Goal: Information Seeking & Learning: Learn about a topic

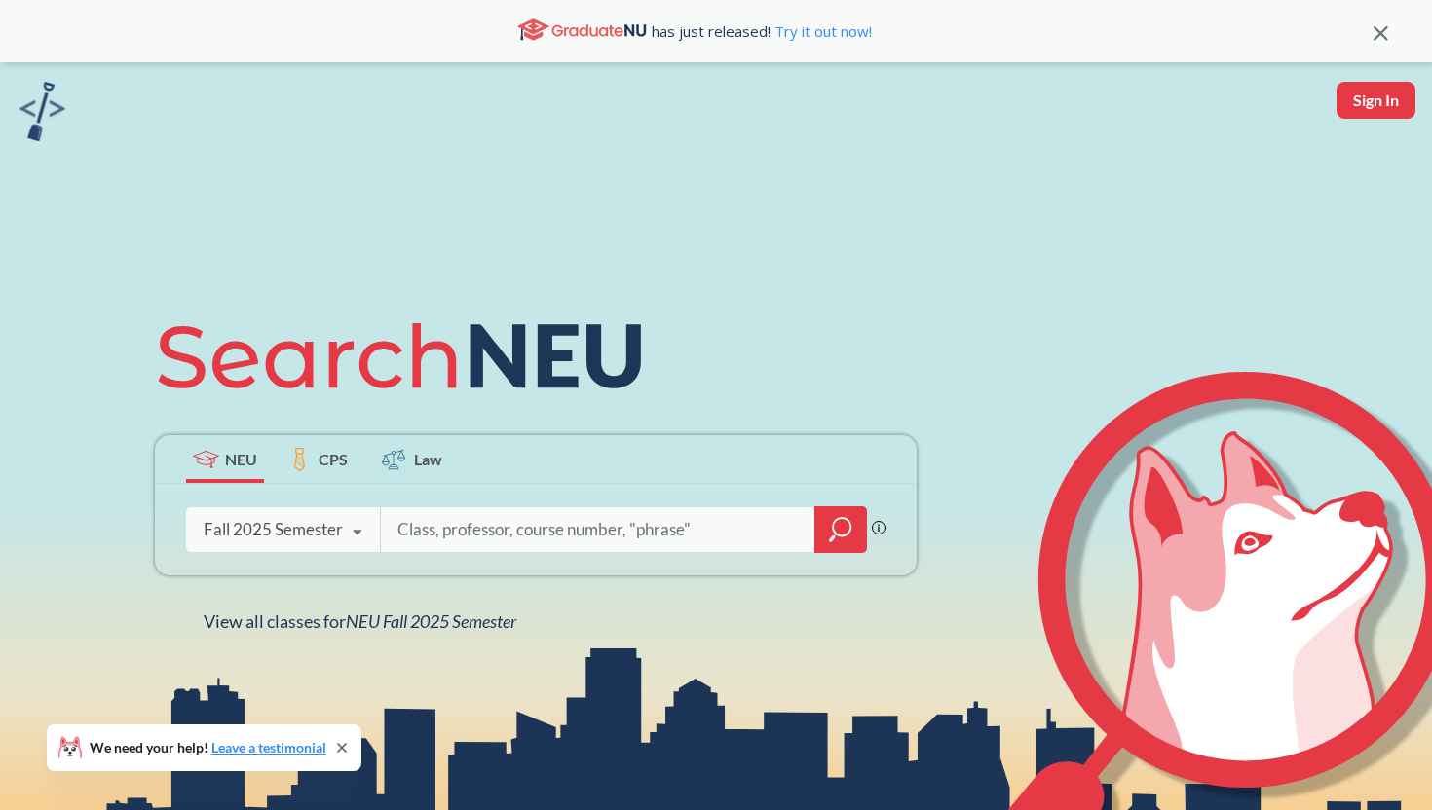
click at [628, 536] on input "search" at bounding box center [597, 529] width 405 height 41
click at [333, 533] on div "Fall 2025 Semester" at bounding box center [273, 529] width 139 height 21
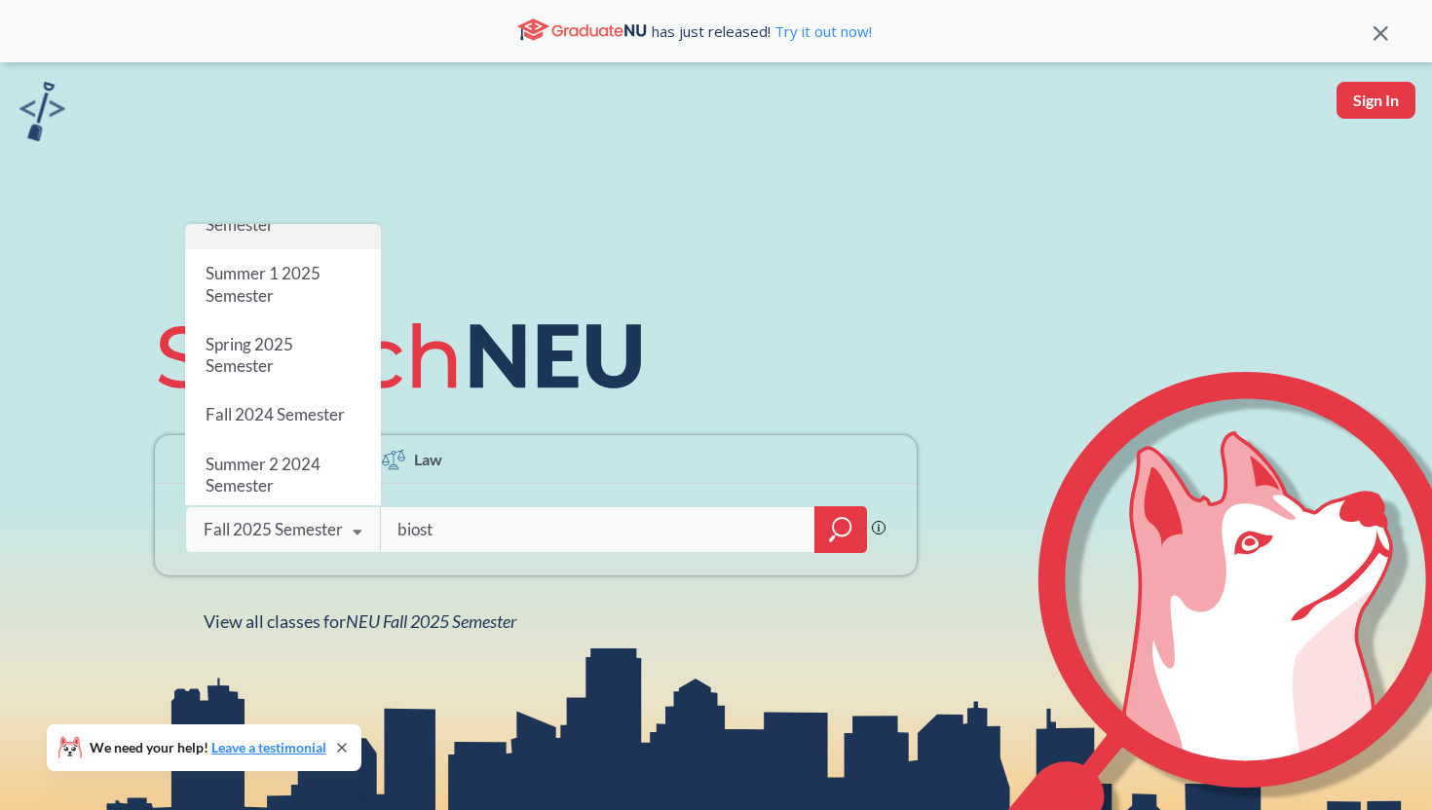
scroll to position [169, 0]
click at [307, 373] on div "Spring 2025 Semester" at bounding box center [283, 352] width 196 height 70
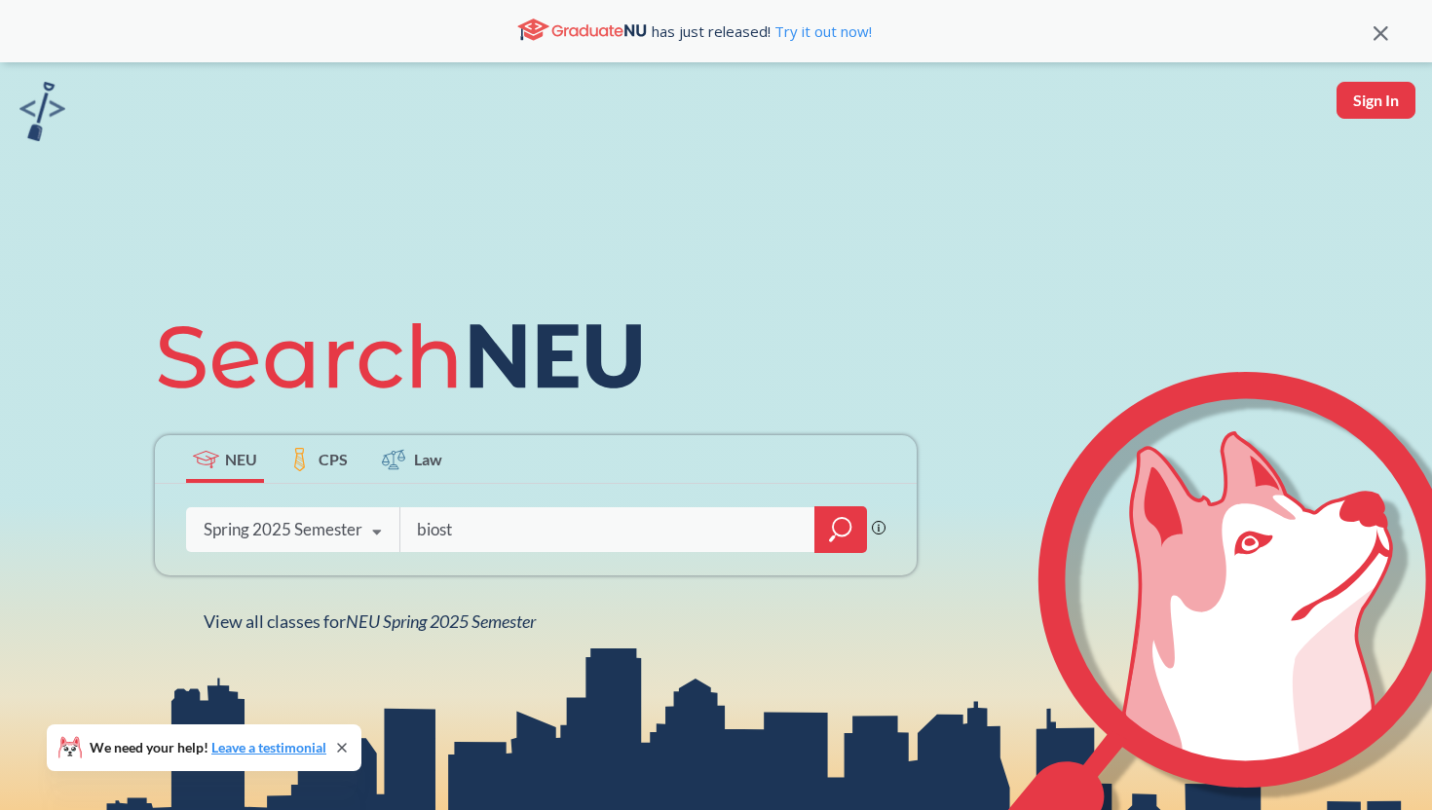
click at [542, 539] on input "biost" at bounding box center [608, 529] width 386 height 41
type input "biostatistics"
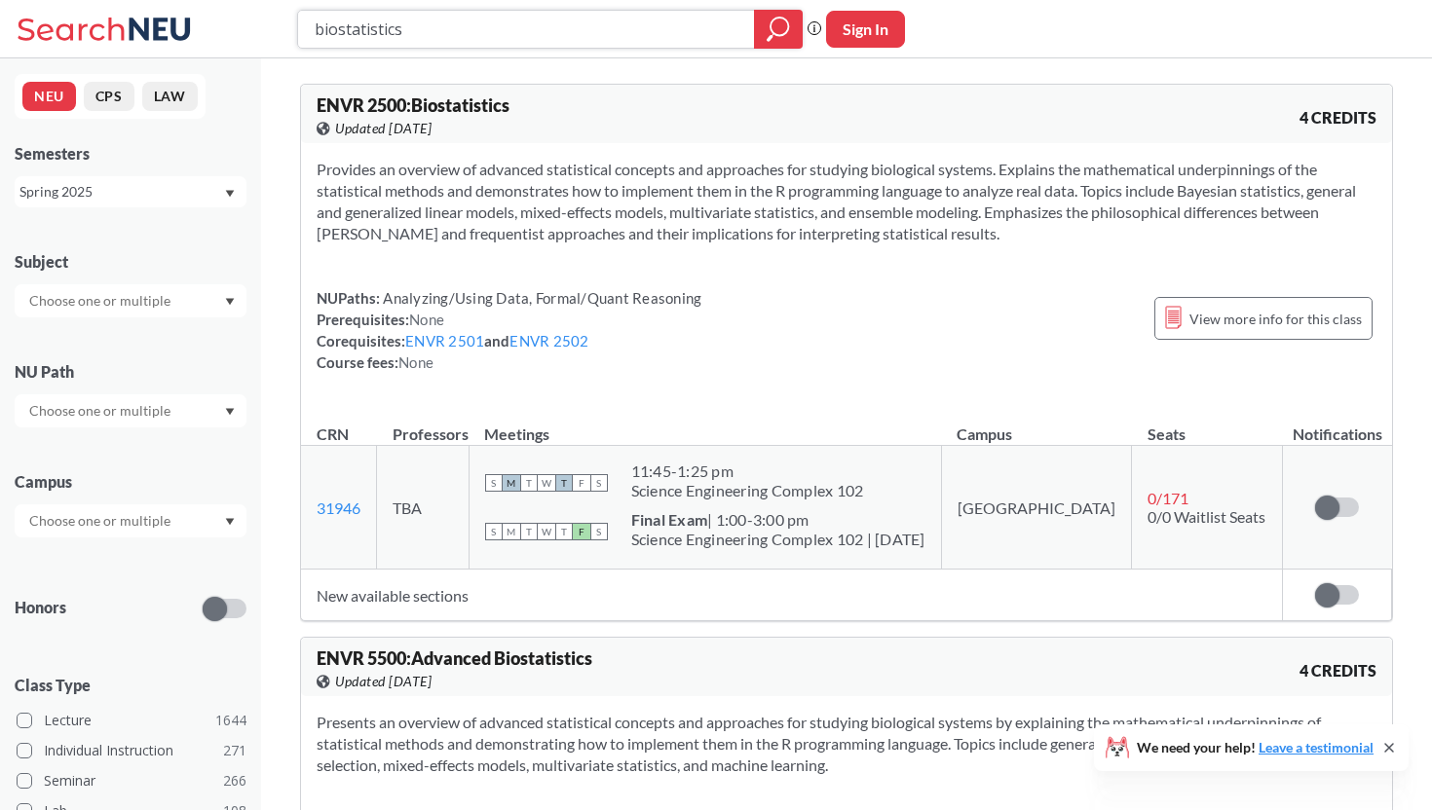
click at [476, 43] on input "biostatistics" at bounding box center [527, 29] width 428 height 33
type input "hsci2000"
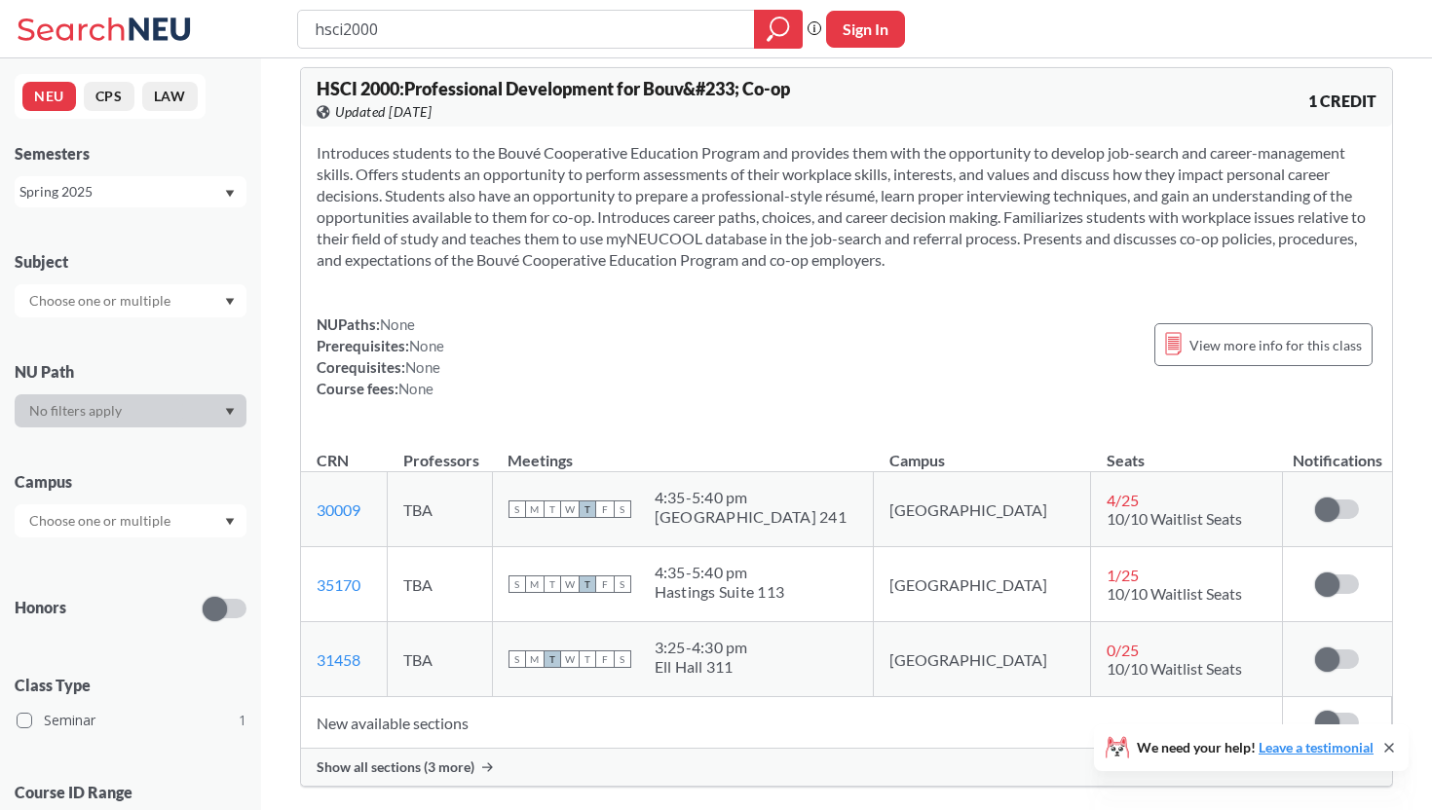
scroll to position [16, 0]
click at [646, 39] on input "hsci2000" at bounding box center [527, 29] width 428 height 33
type input "community and public health"
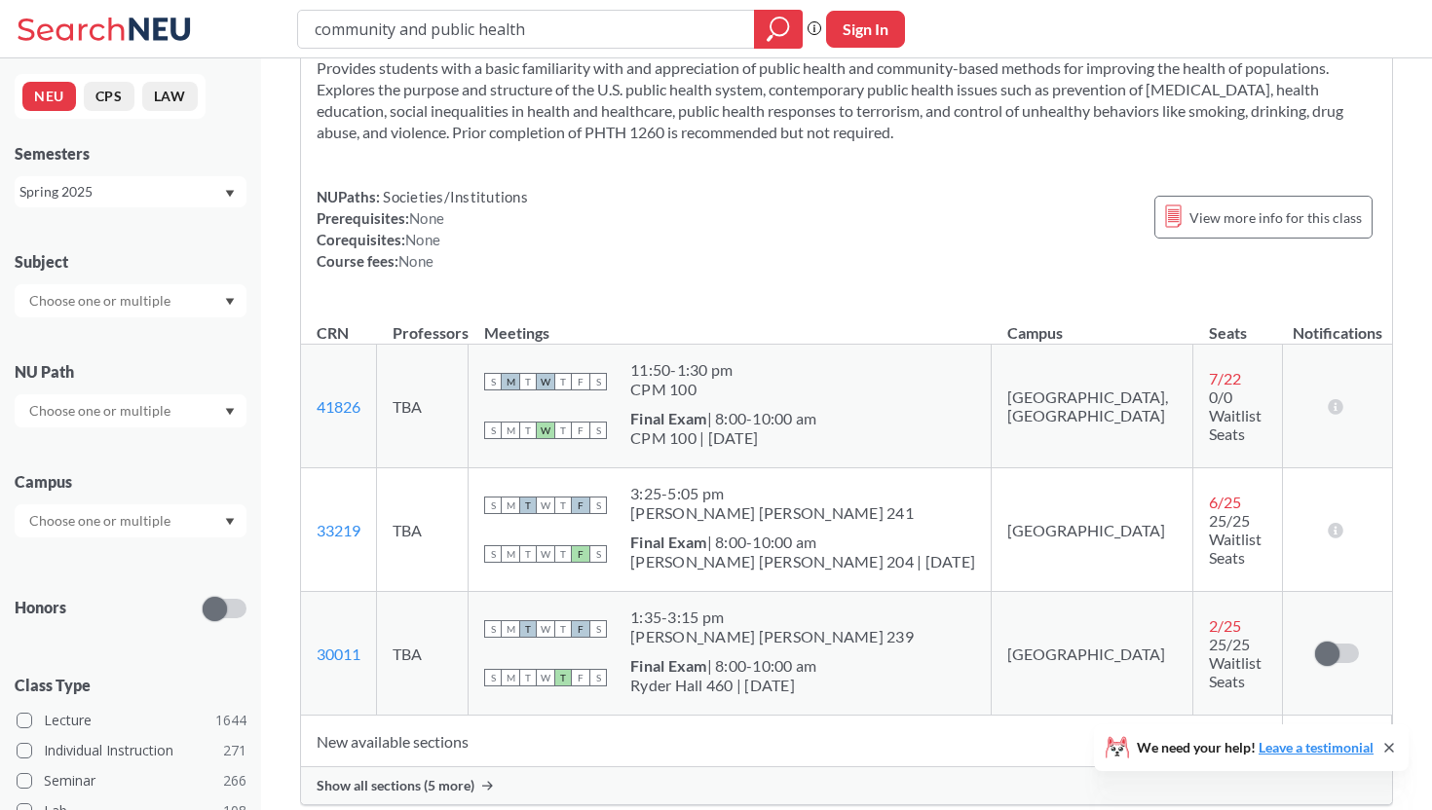
scroll to position [98, 0]
click at [649, 23] on input "community and public health" at bounding box center [527, 29] width 428 height 33
type input "organic chemistry"
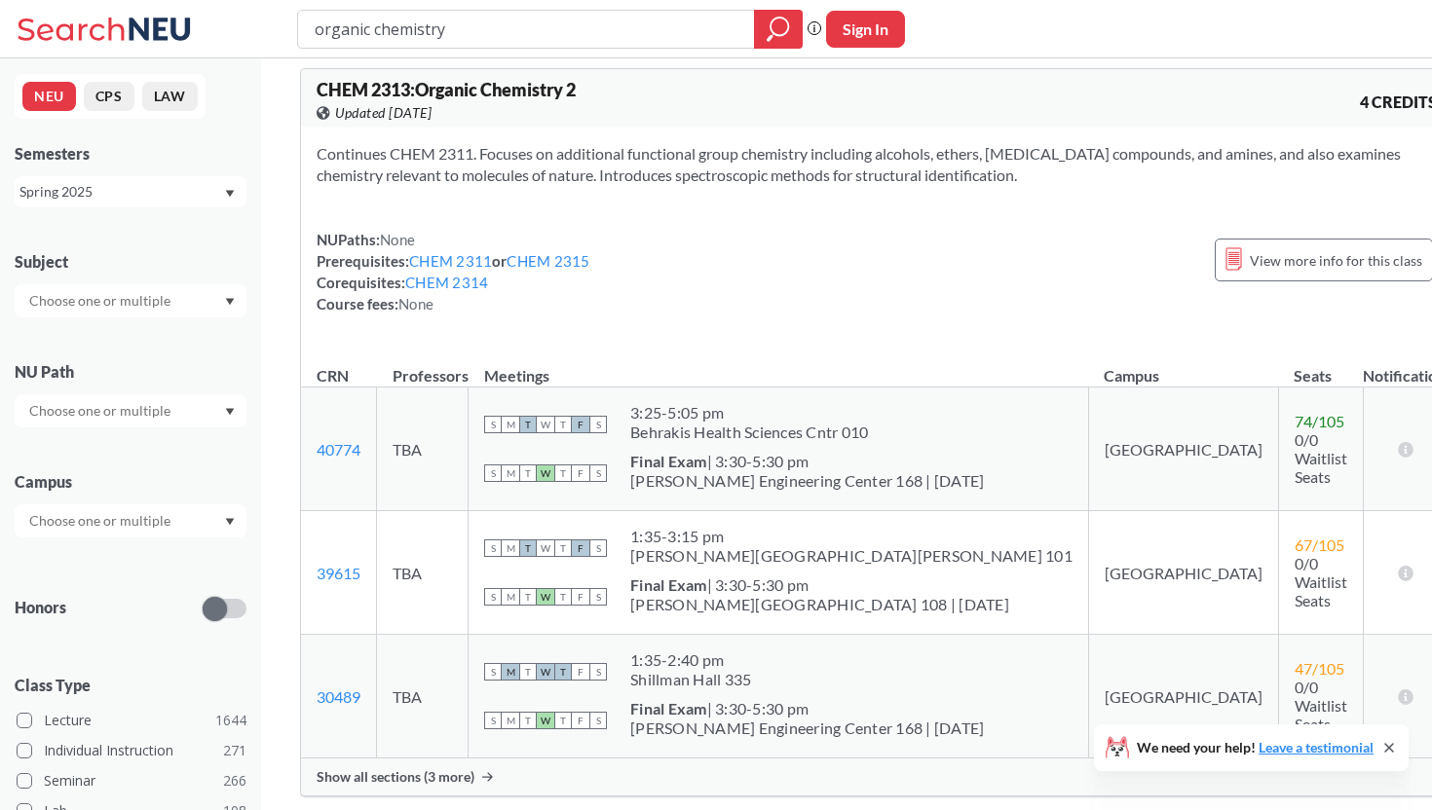
scroll to position [25, 0]
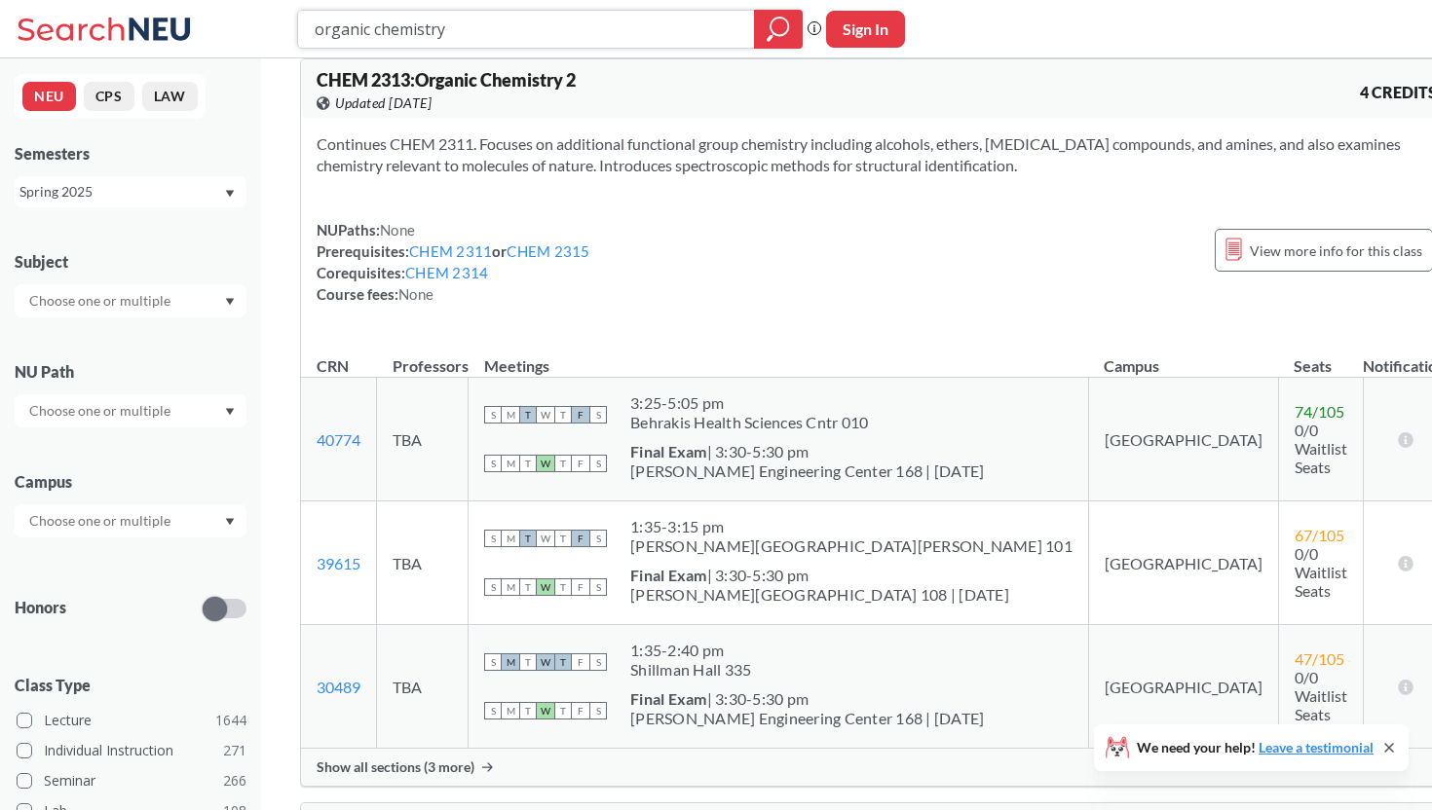
click at [619, 33] on input "organic chemistry" at bounding box center [527, 29] width 428 height 33
type input "basic skills for"
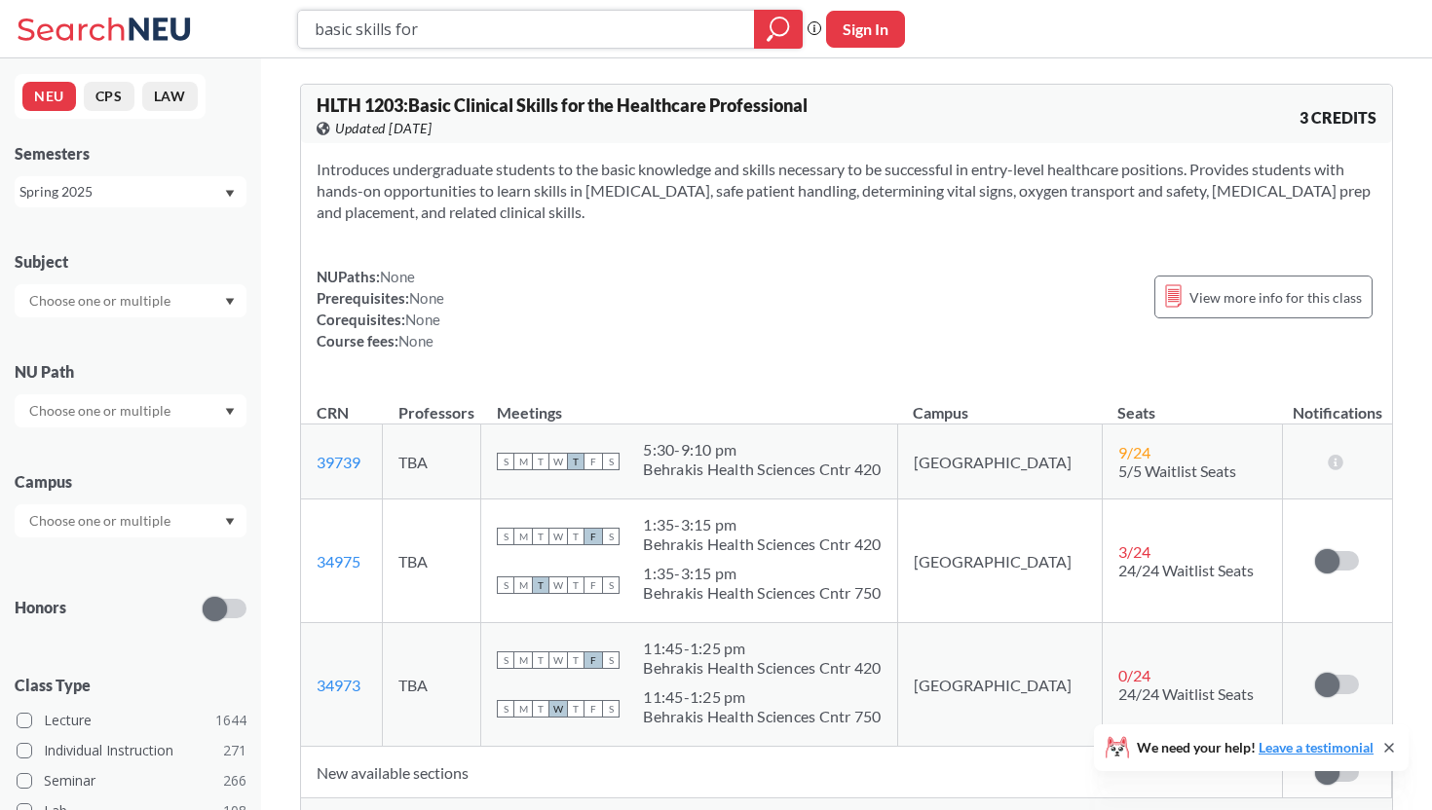
click at [506, 19] on input "basic skills for" at bounding box center [527, 29] width 428 height 33
type input "chem2312"
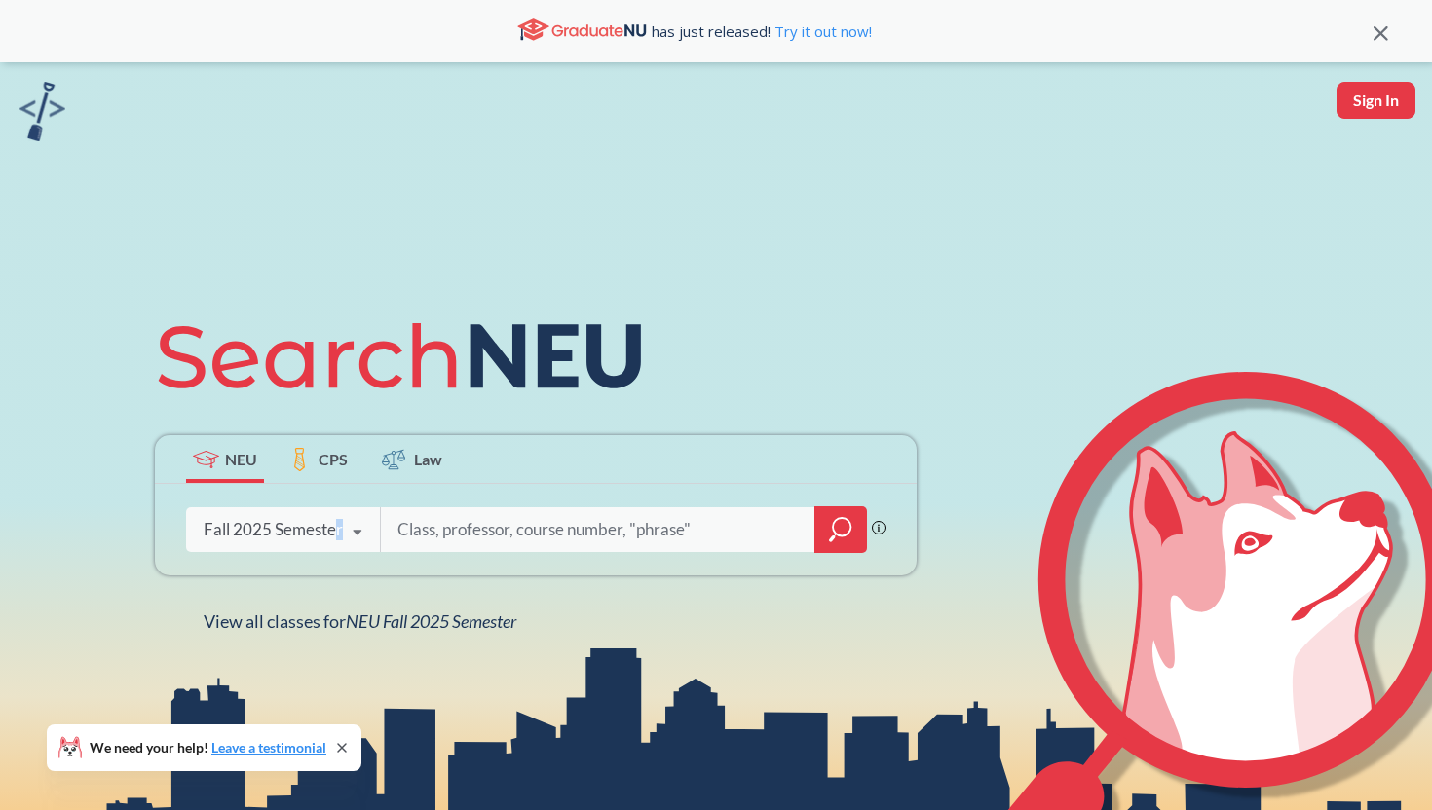
click at [339, 532] on div "Fall 2025 Semester Fall 2025 Semester Summer 2 2025 Semester Summer Full 2025 S…" at bounding box center [283, 530] width 194 height 49
click at [448, 533] on input "search" at bounding box center [597, 529] width 405 height 41
type input "advanced nutrition"
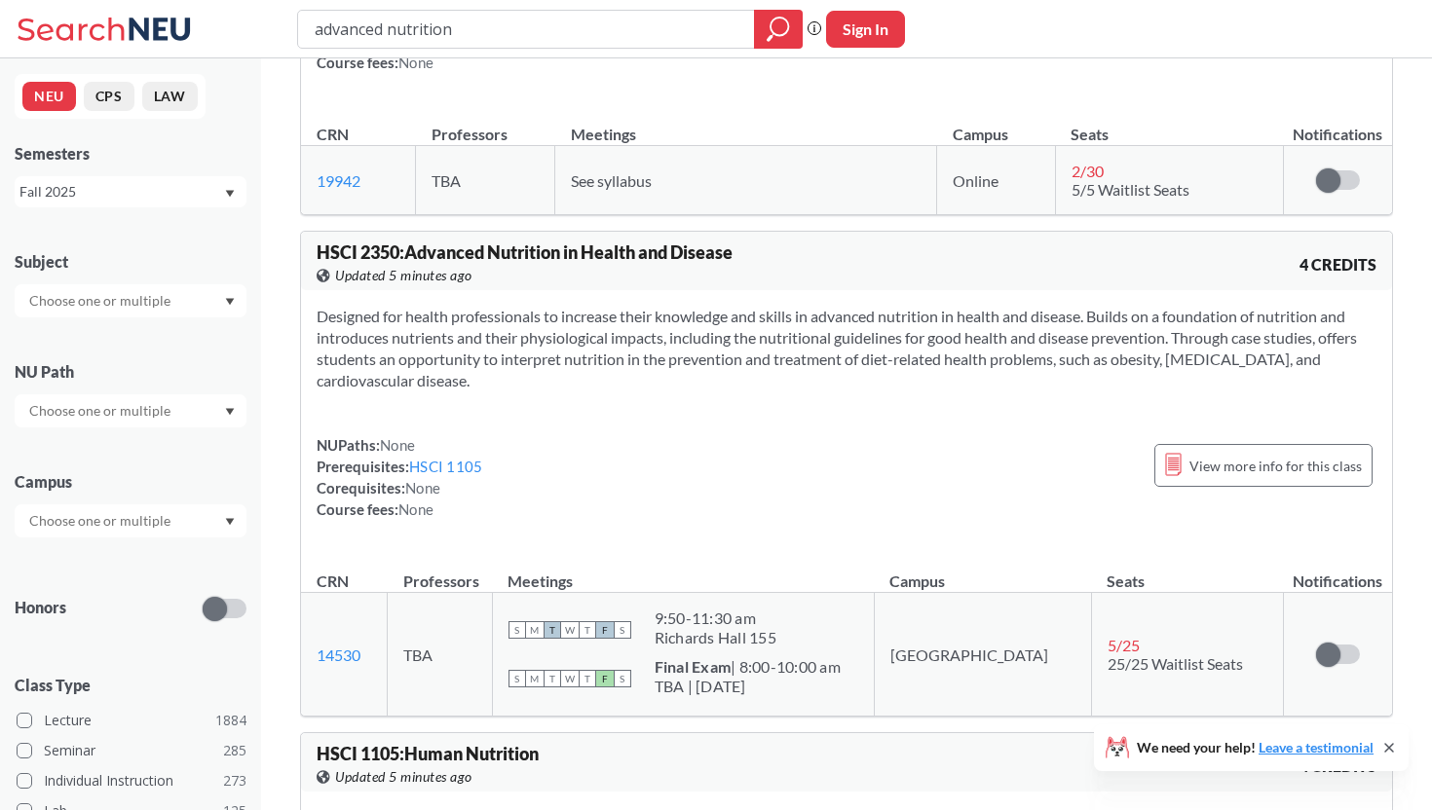
scroll to position [261, 0]
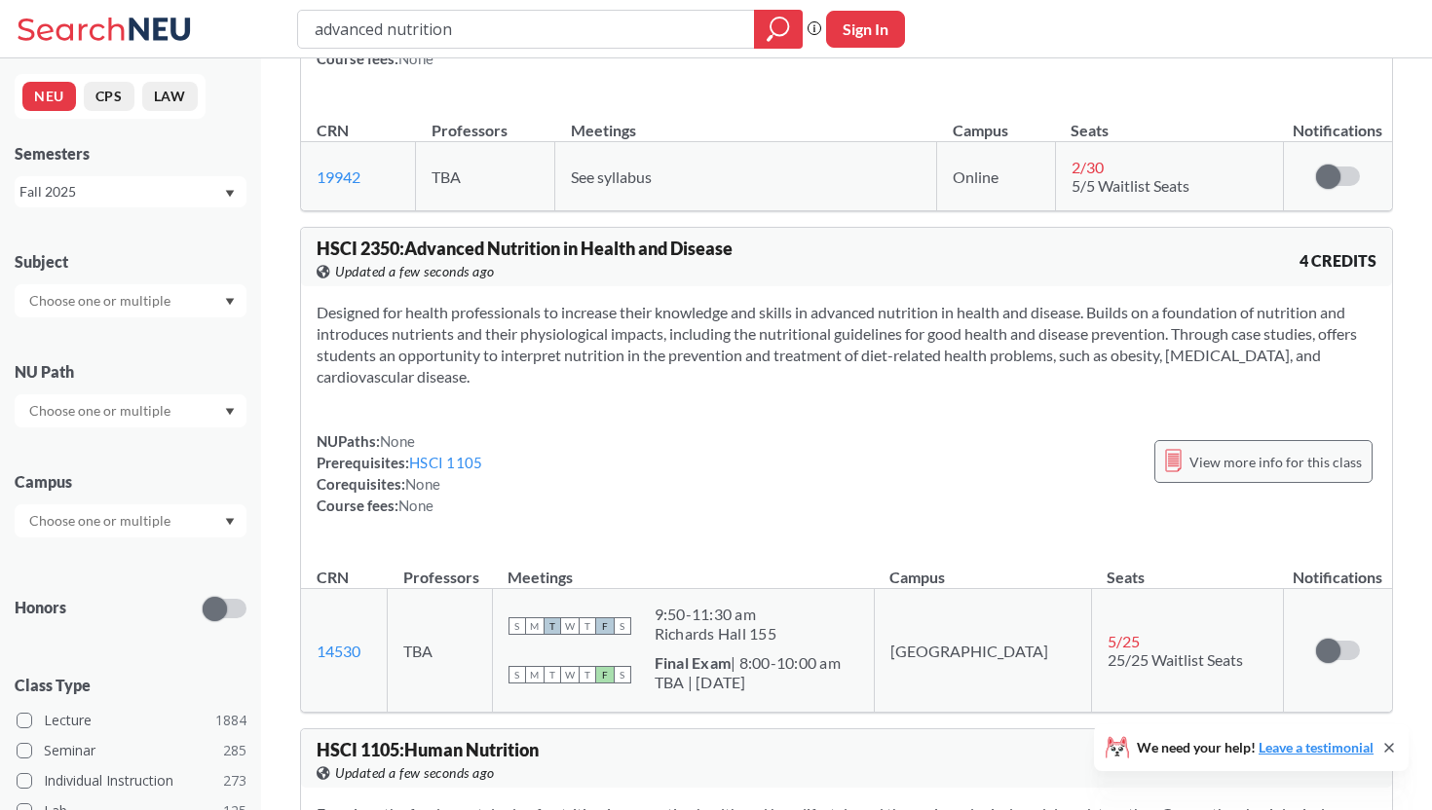
click at [1235, 474] on span "View more info for this class" at bounding box center [1275, 462] width 172 height 24
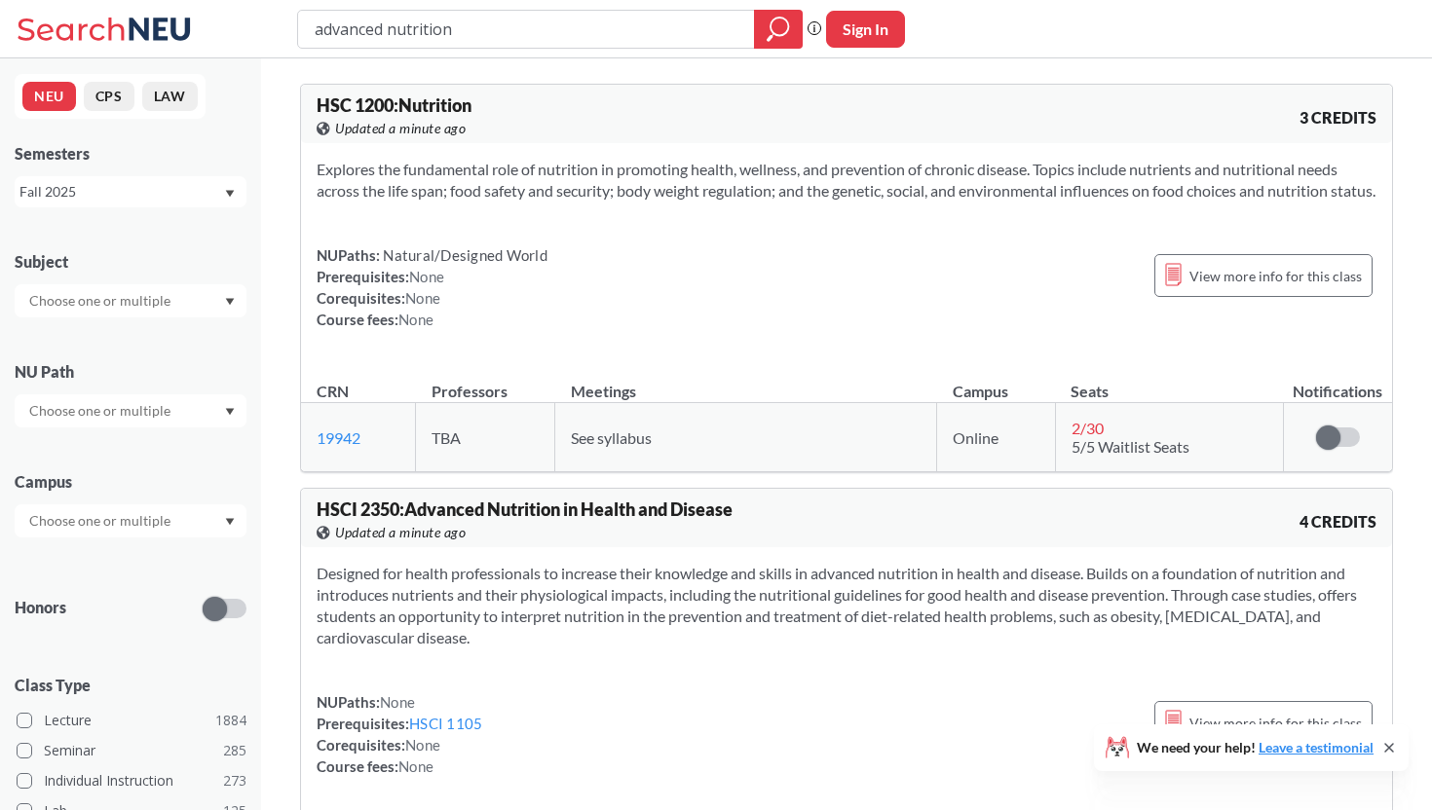
click at [516, 33] on input "advanced nutrition" at bounding box center [527, 29] width 428 height 33
type input "public health nutrition"
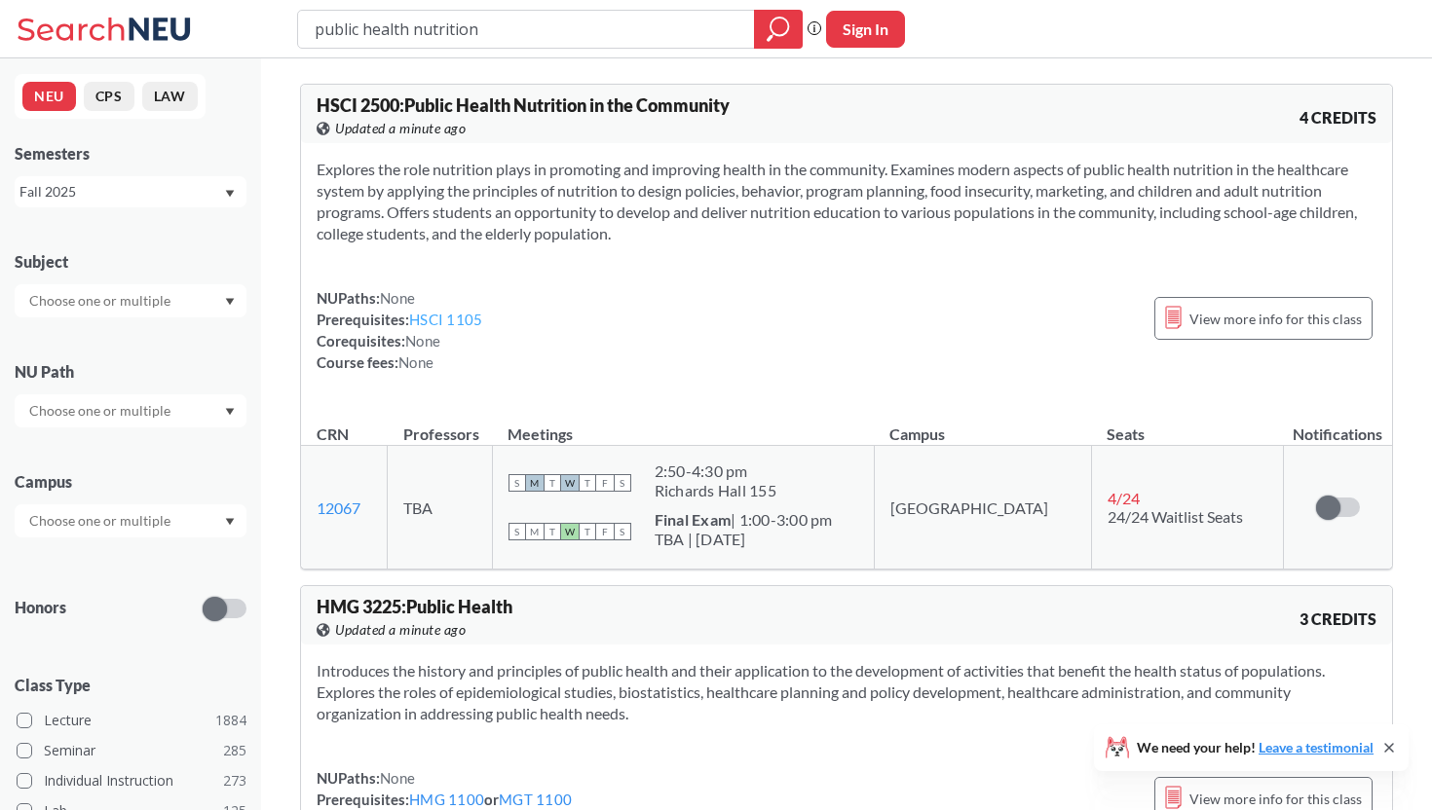
click at [470, 317] on link "HSCI 1105" at bounding box center [445, 320] width 73 height 18
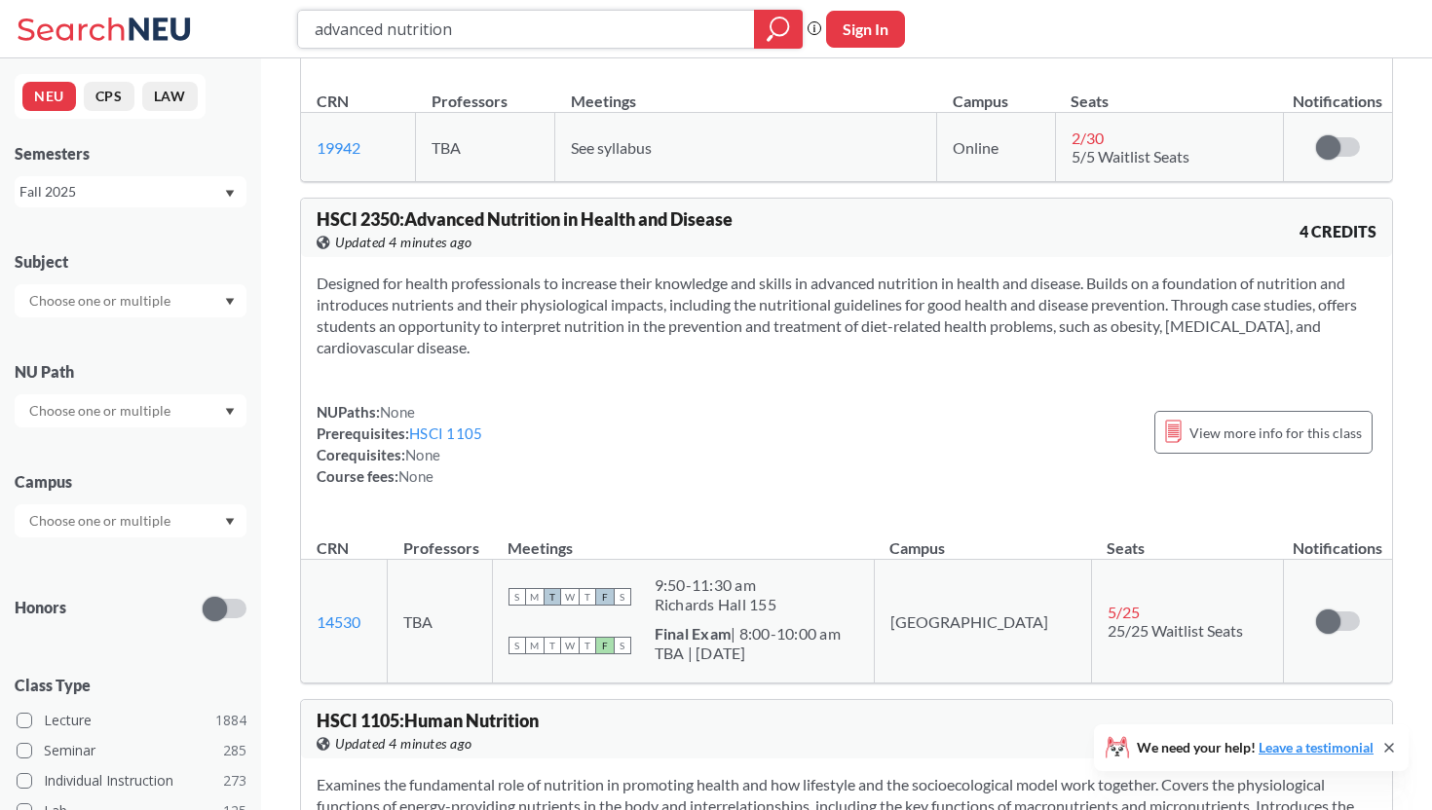
scroll to position [264, 0]
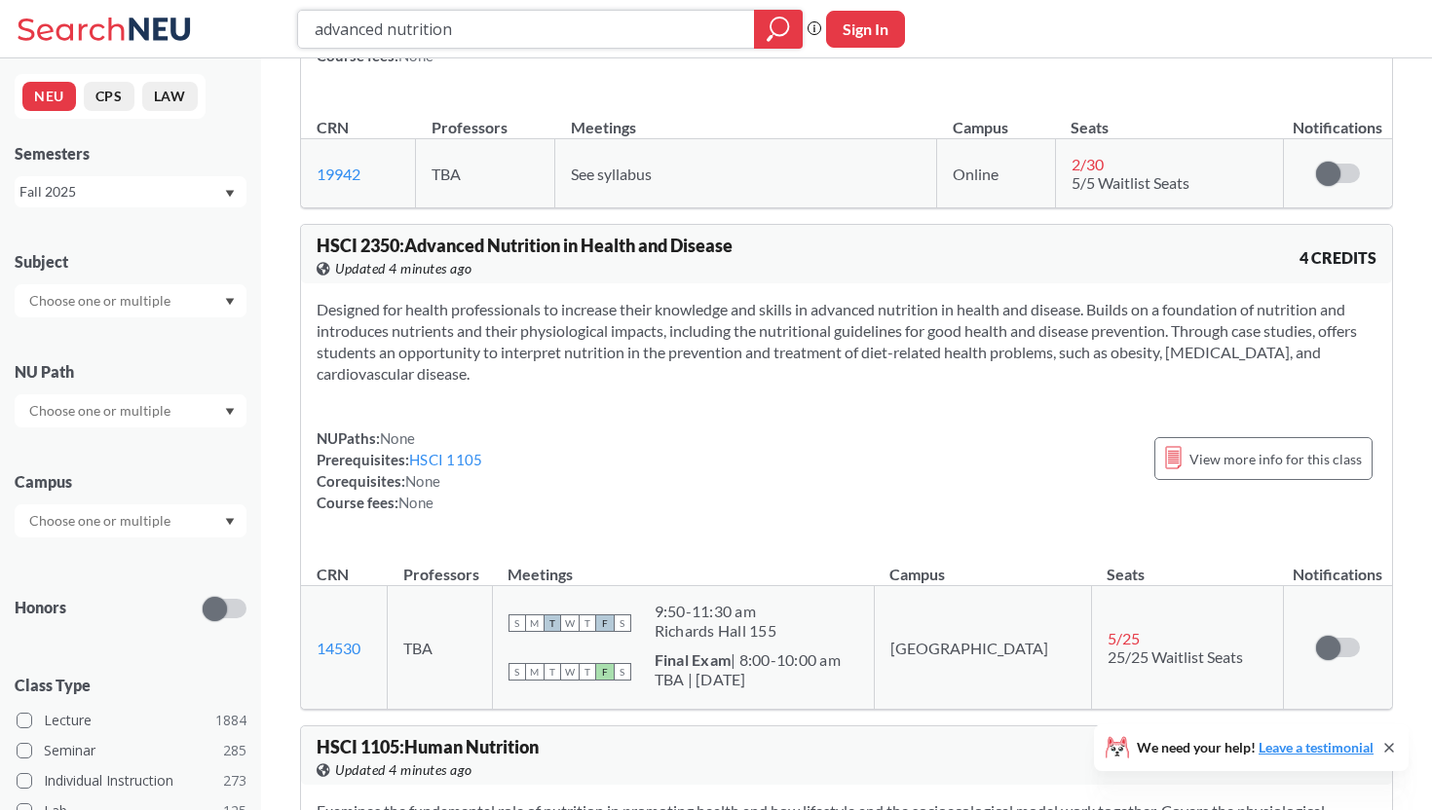
click at [646, 37] on input "advanced nutrition" at bounding box center [527, 29] width 428 height 33
type input "public health nutrition"
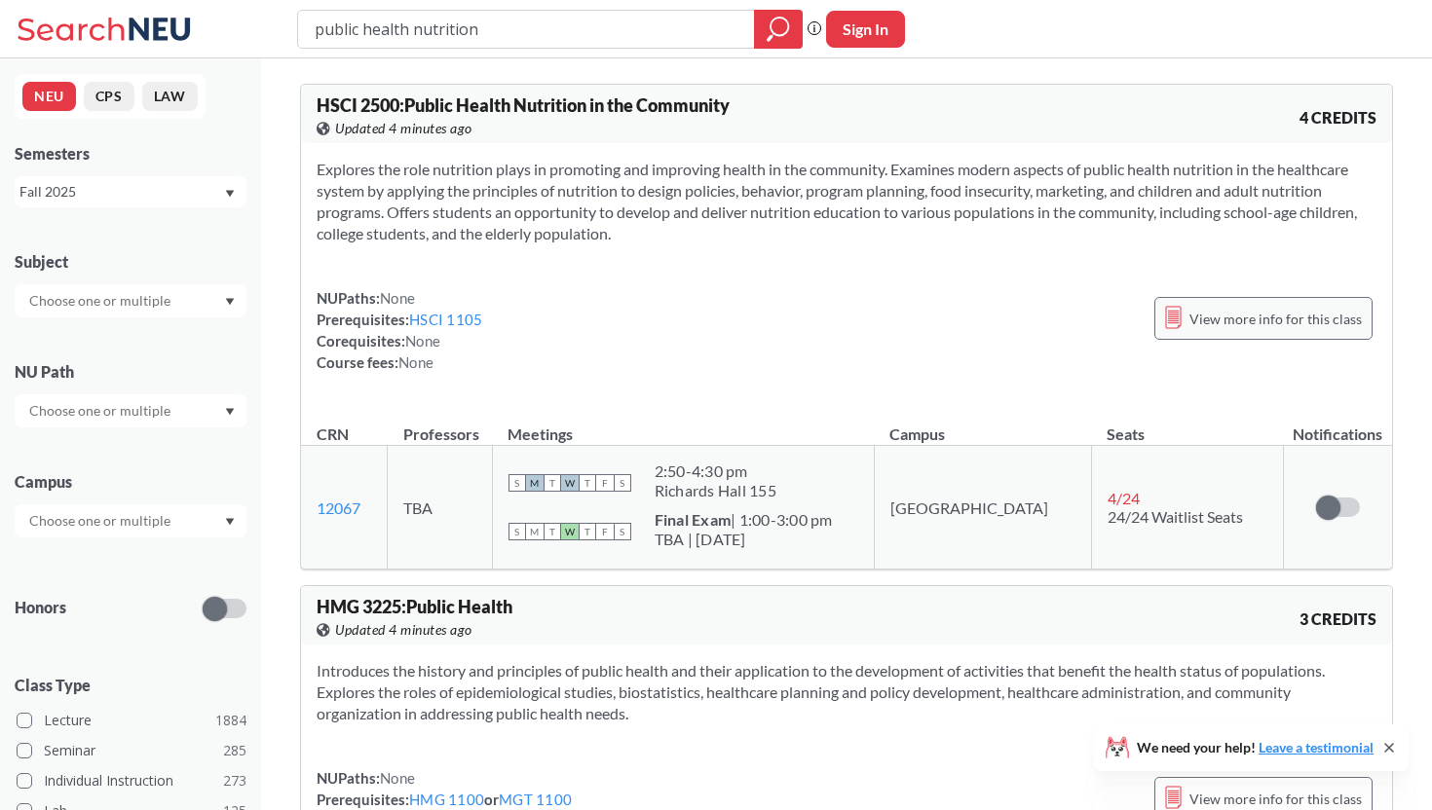
click at [1252, 316] on span "View more info for this class" at bounding box center [1275, 319] width 172 height 24
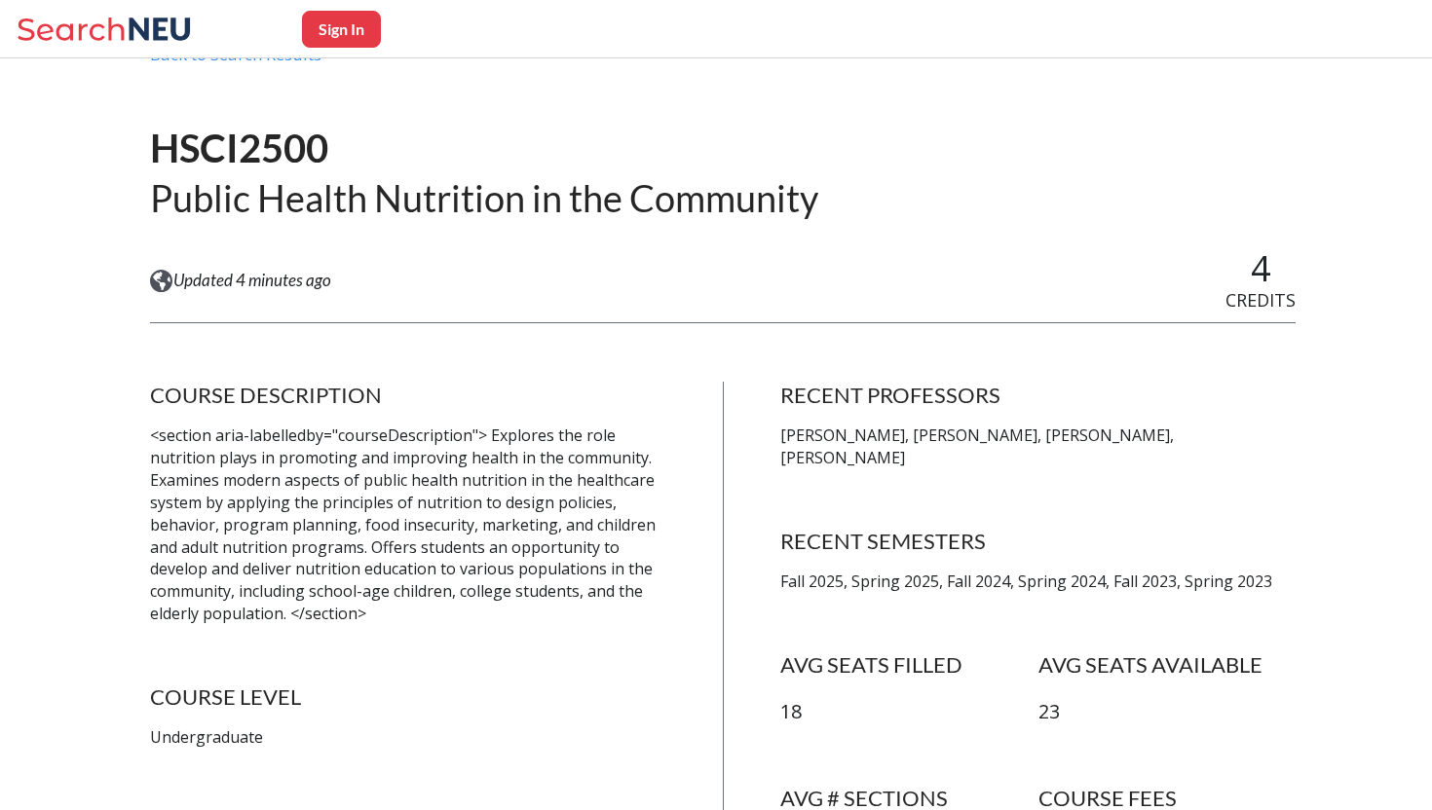
scroll to position [61, 0]
